Goal: Task Accomplishment & Management: Complete application form

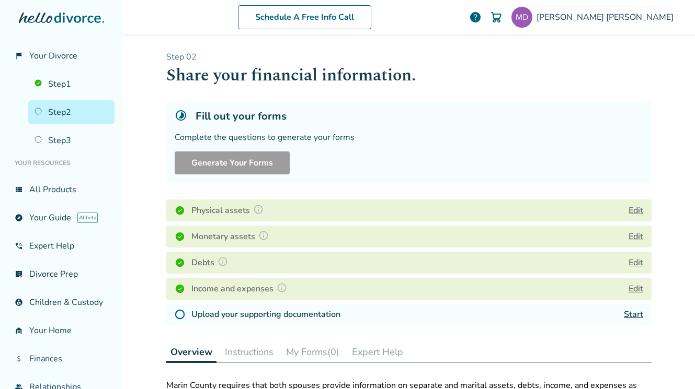
click at [640, 212] on button "Edit" at bounding box center [635, 210] width 15 height 13
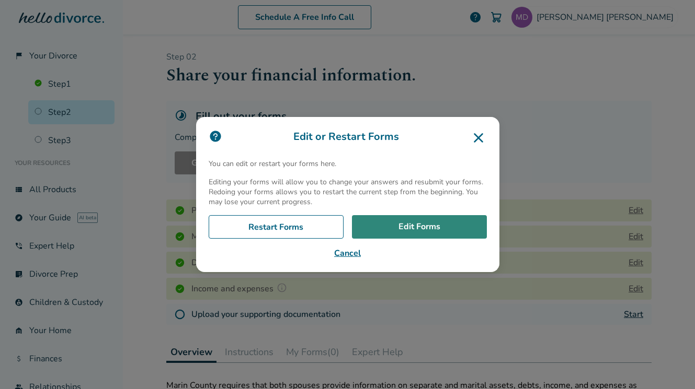
click at [426, 221] on link "Edit Forms" at bounding box center [419, 227] width 135 height 24
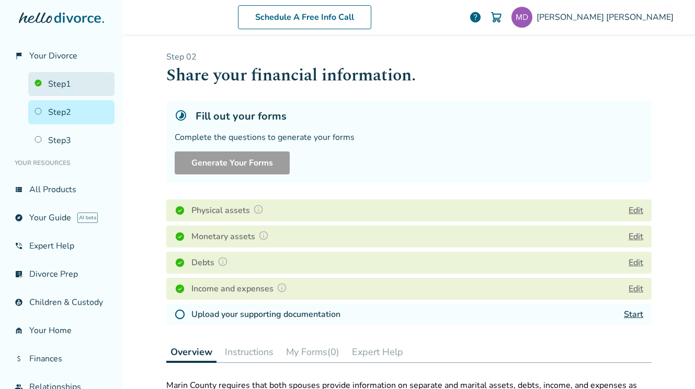
click at [58, 82] on link "Step 1" at bounding box center [71, 84] width 86 height 24
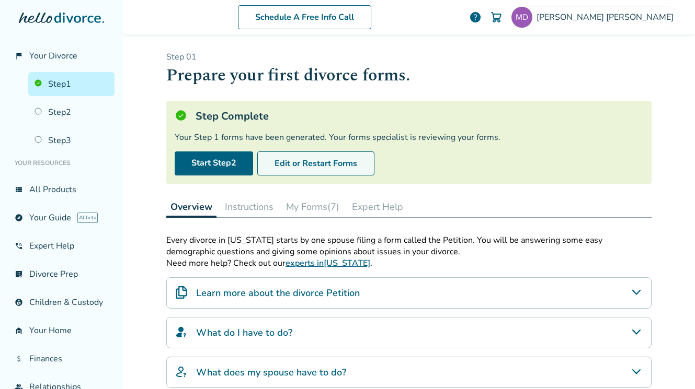
click at [332, 168] on button "Edit or Restart Forms" at bounding box center [315, 164] width 117 height 24
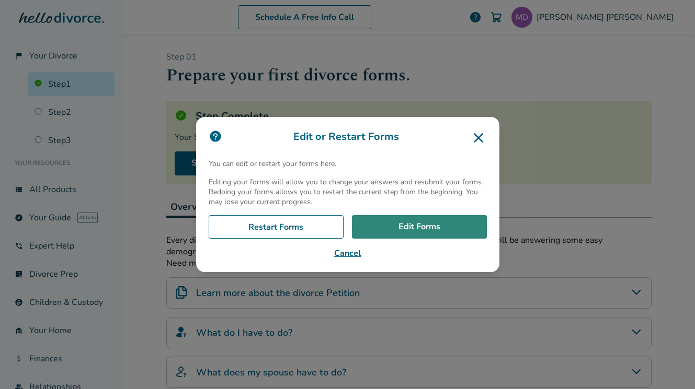
click at [401, 222] on link "Edit Forms" at bounding box center [419, 227] width 135 height 24
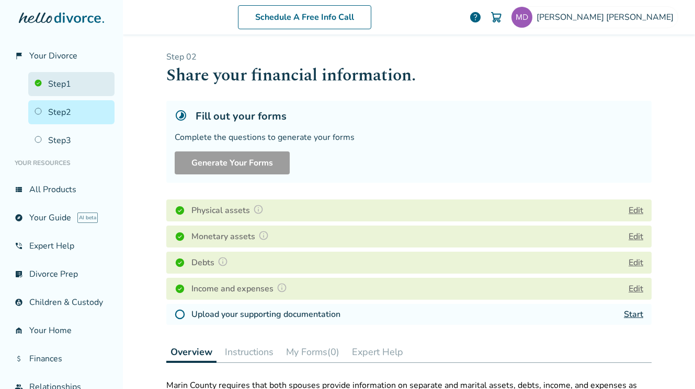
click at [37, 79] on link "Step 1" at bounding box center [71, 84] width 86 height 24
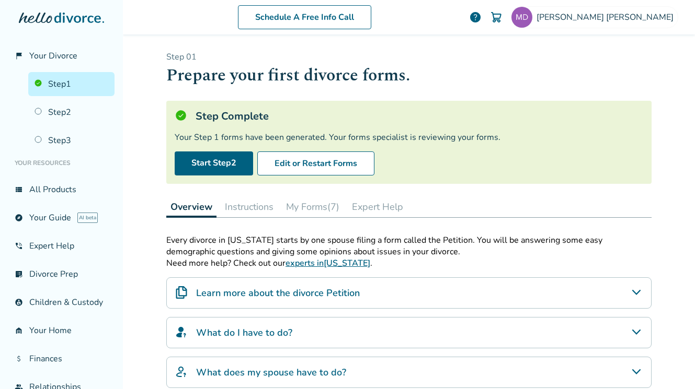
click at [314, 209] on button "My Forms (7)" at bounding box center [313, 206] width 62 height 21
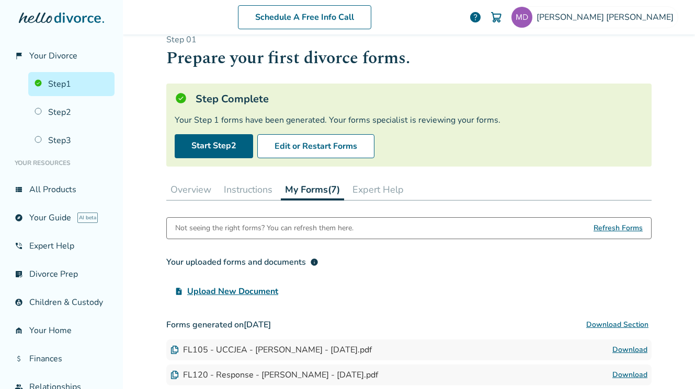
scroll to position [16, 0]
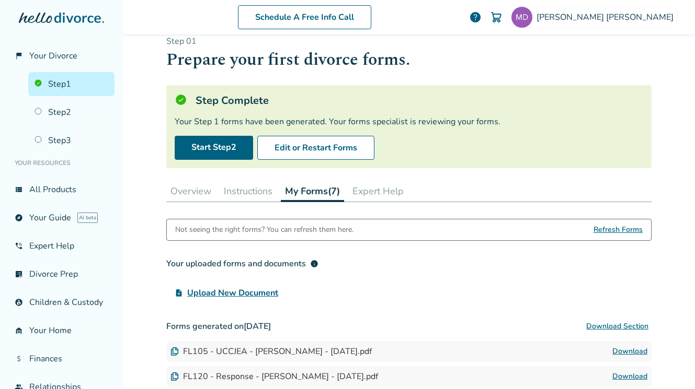
click at [195, 188] on button "Overview" at bounding box center [190, 191] width 49 height 21
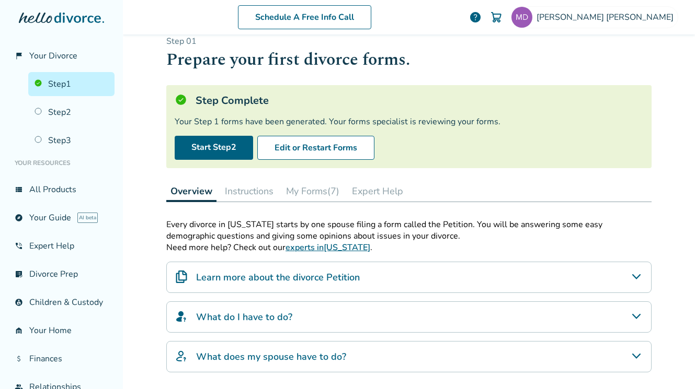
click at [242, 190] on button "Instructions" at bounding box center [249, 191] width 57 height 21
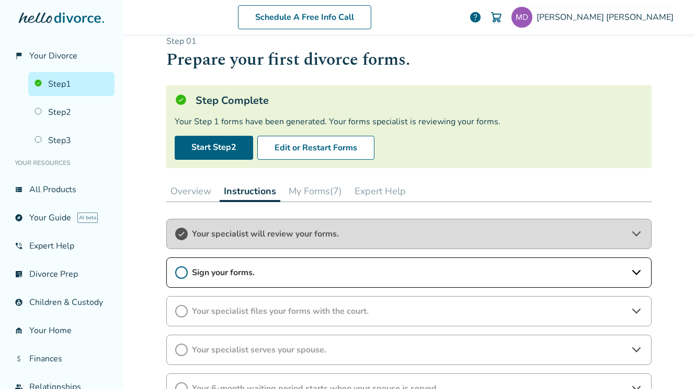
click at [215, 193] on div "Overview Instructions My Forms (7) Expert Help" at bounding box center [408, 191] width 485 height 21
click at [363, 151] on button "Edit or Restart Forms" at bounding box center [315, 148] width 117 height 24
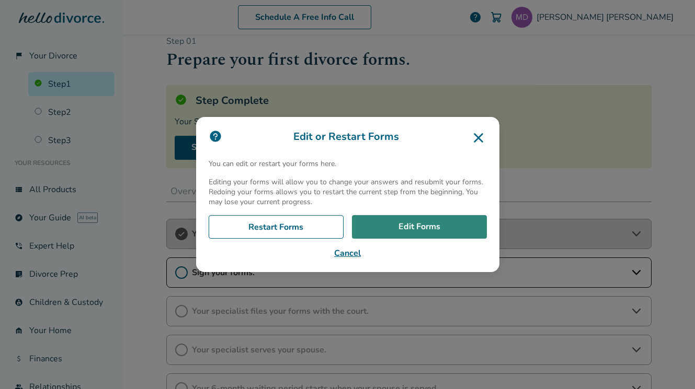
click at [438, 225] on link "Edit Forms" at bounding box center [419, 227] width 135 height 24
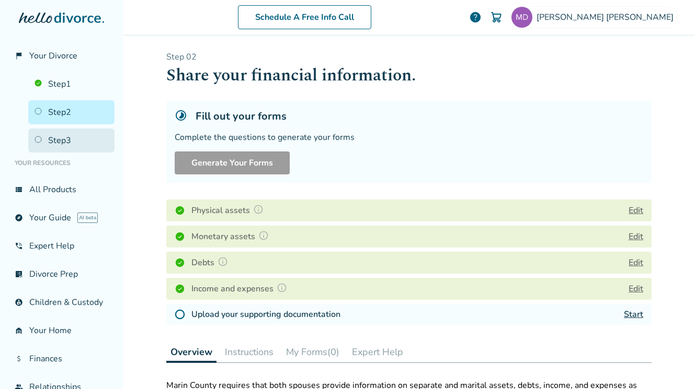
click at [55, 146] on link "Step 3" at bounding box center [71, 141] width 86 height 24
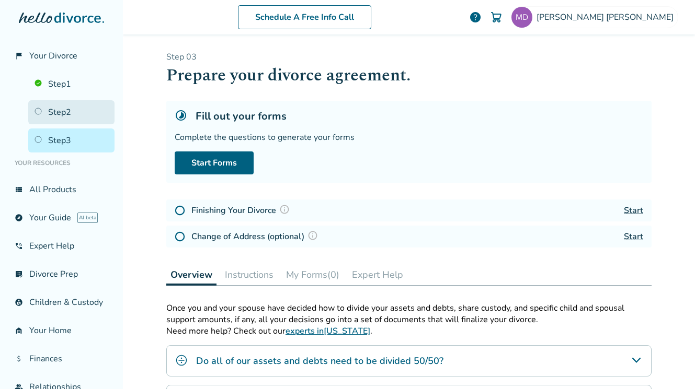
click at [82, 117] on link "Step 2" at bounding box center [71, 112] width 86 height 24
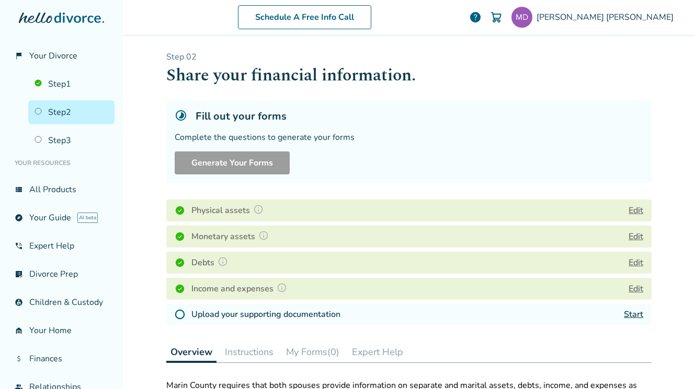
click at [590, 319] on div "Upload your supporting documentation Start" at bounding box center [408, 314] width 485 height 21
click at [631, 320] on link "Start" at bounding box center [632, 314] width 19 height 11
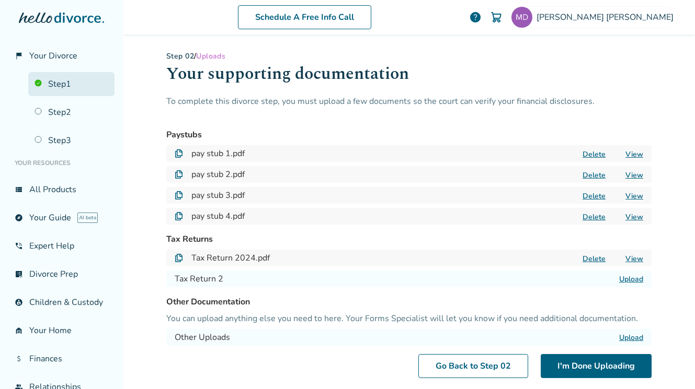
click at [42, 84] on link "Step 1" at bounding box center [71, 84] width 86 height 24
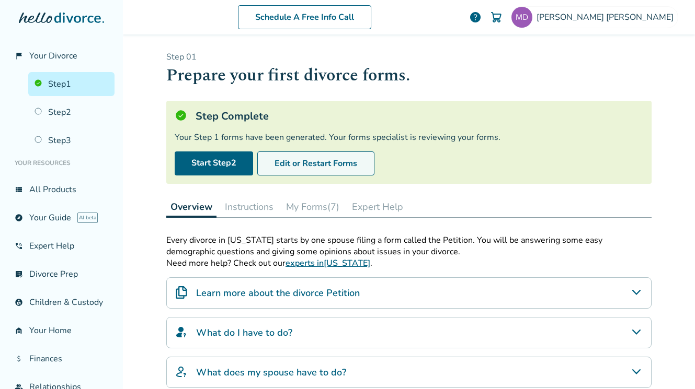
click at [374, 164] on button "Edit or Restart Forms" at bounding box center [315, 164] width 117 height 24
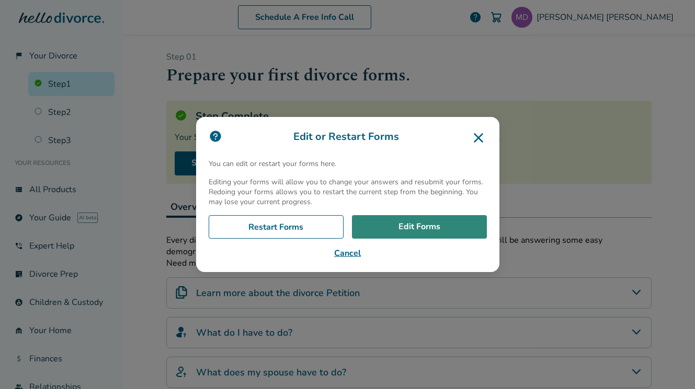
click at [453, 223] on link "Edit Forms" at bounding box center [419, 227] width 135 height 24
